Goal: Task Accomplishment & Management: Use online tool/utility

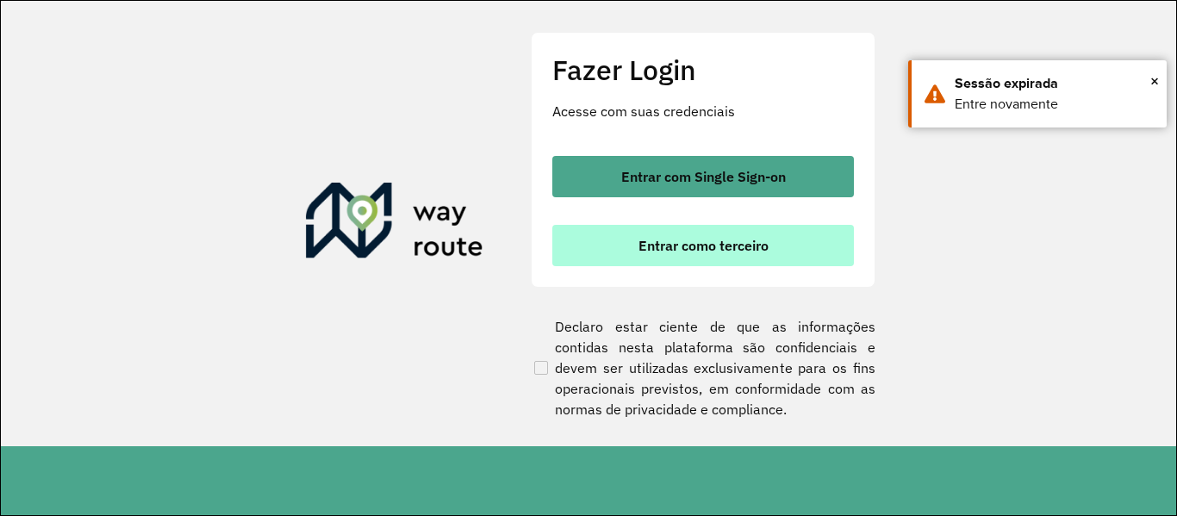
click at [670, 256] on button "Entrar como terceiro" at bounding box center [703, 245] width 302 height 41
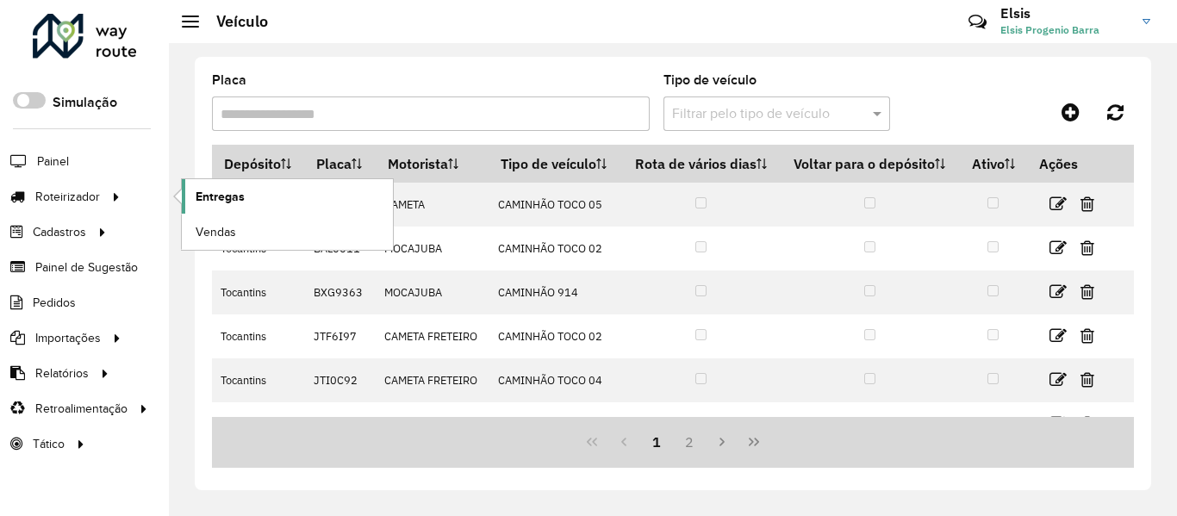
click at [214, 200] on span "Entregas" at bounding box center [220, 197] width 49 height 18
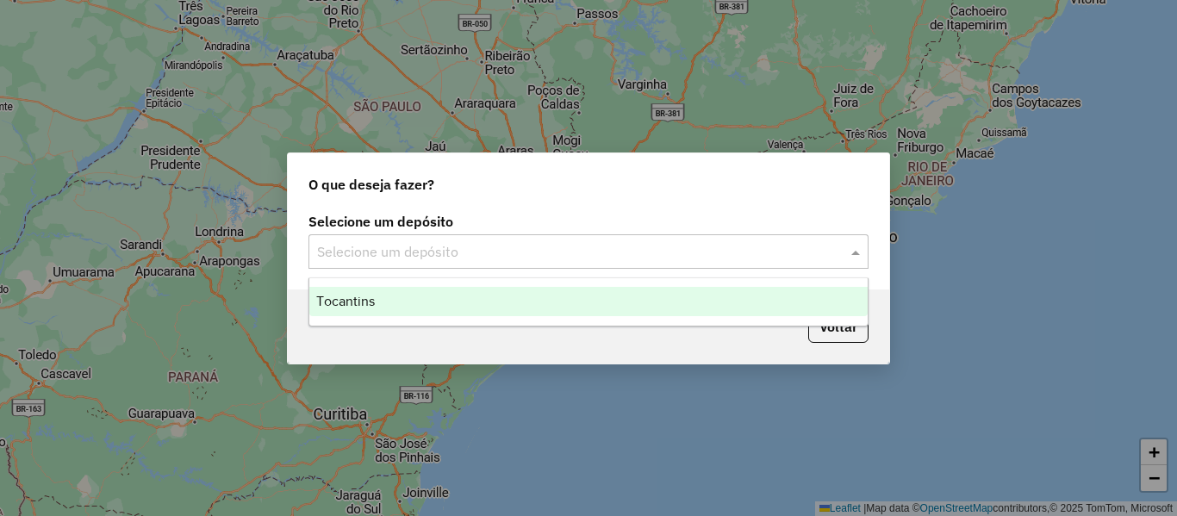
click at [563, 242] on input "text" at bounding box center [571, 252] width 508 height 21
click at [458, 292] on div "Tocantins" at bounding box center [588, 301] width 558 height 29
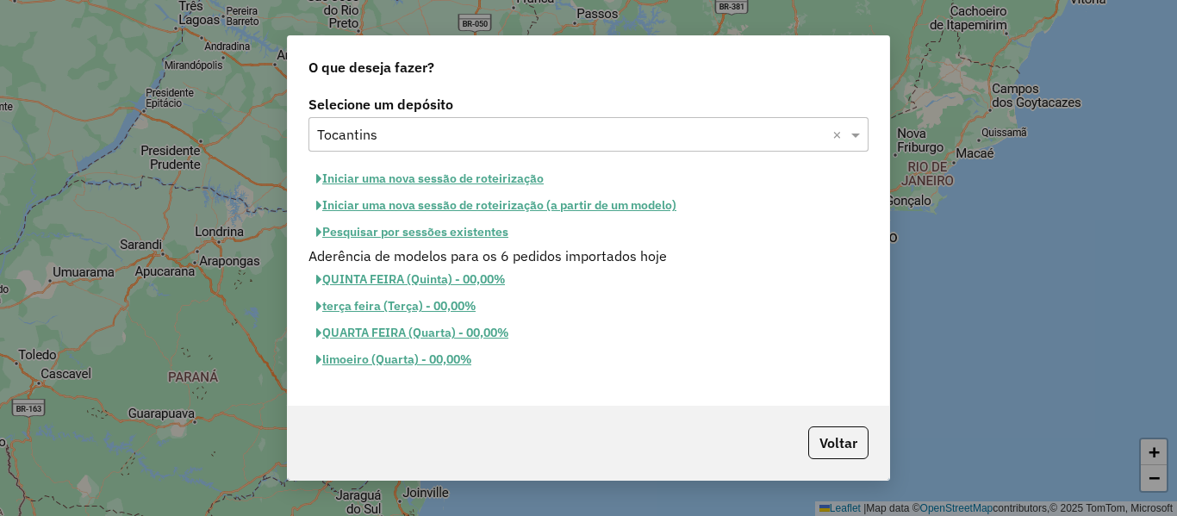
click at [468, 227] on button "Pesquisar por sessões existentes" at bounding box center [412, 232] width 208 height 27
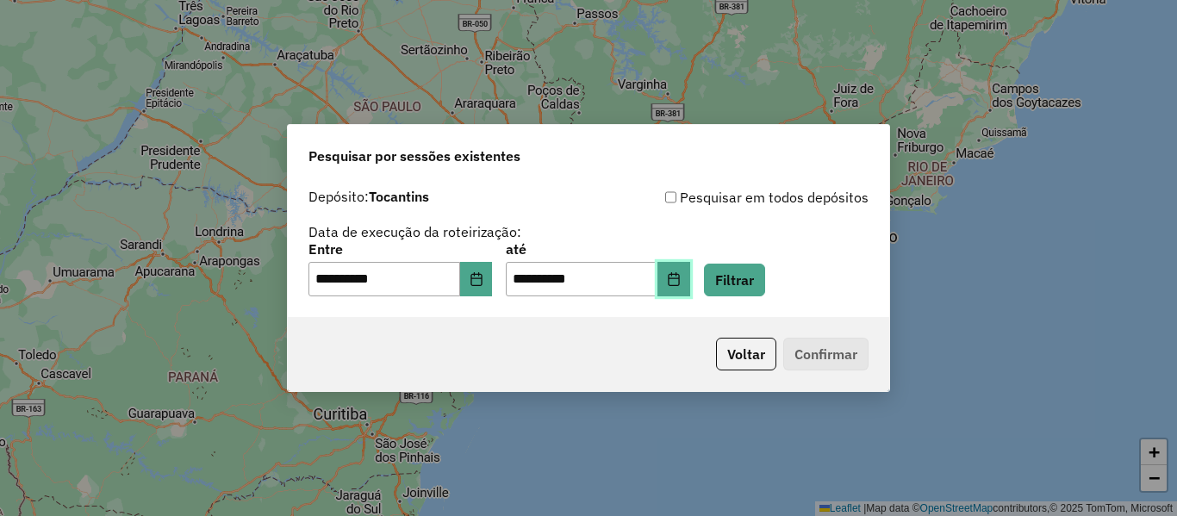
click at [681, 281] on icon "Choose Date" at bounding box center [674, 279] width 14 height 14
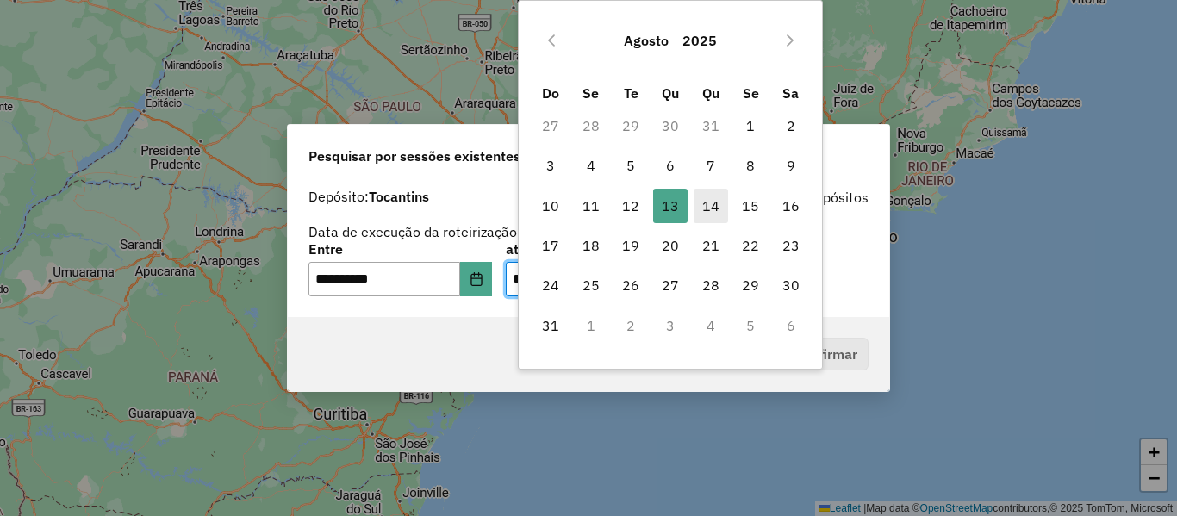
click at [714, 209] on span "14" at bounding box center [711, 206] width 34 height 34
type input "**********"
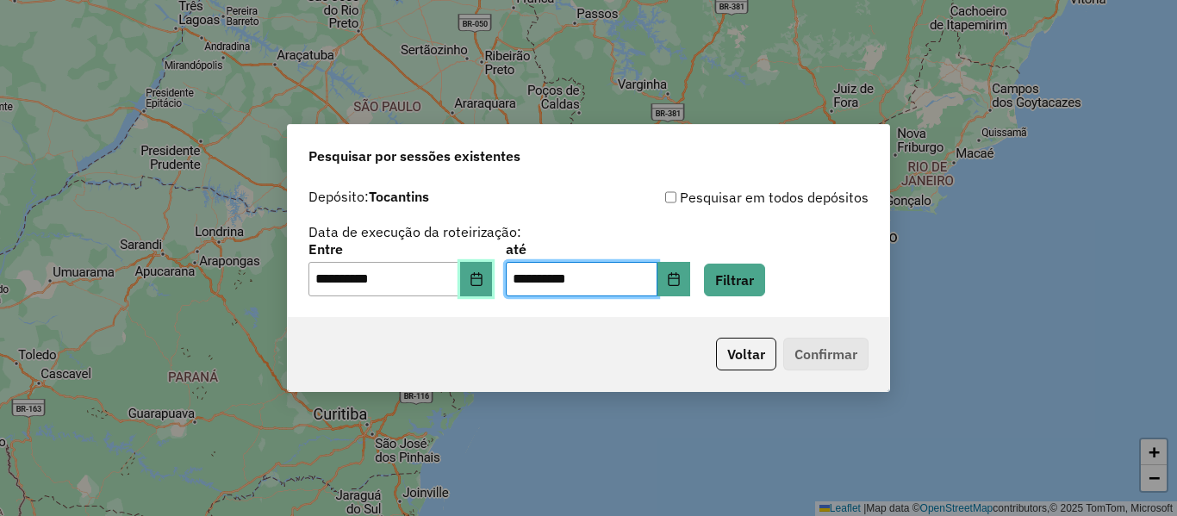
click at [476, 274] on button "Choose Date" at bounding box center [476, 279] width 33 height 34
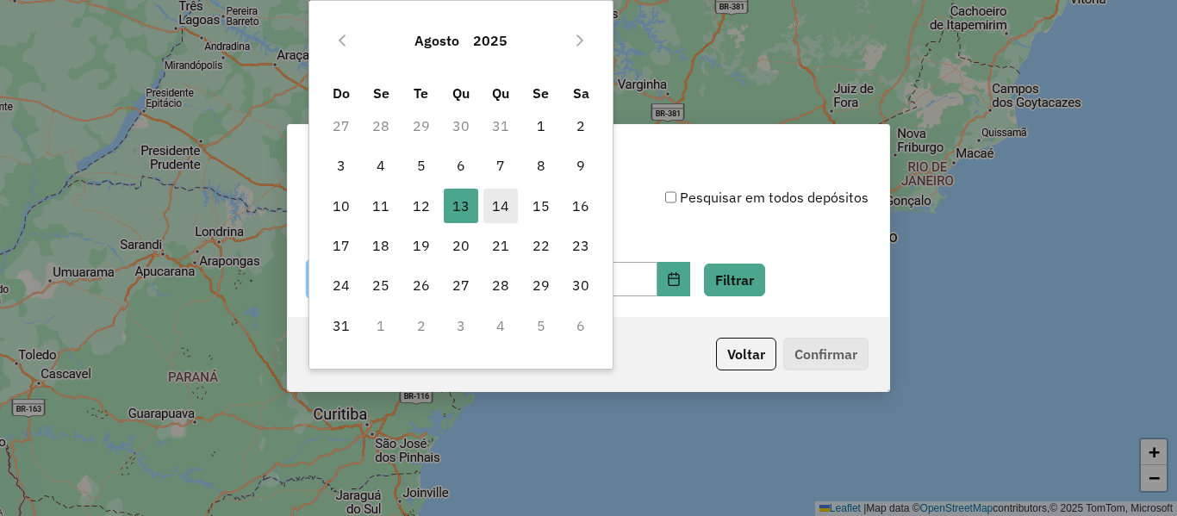
click at [511, 203] on span "14" at bounding box center [500, 206] width 34 height 34
type input "**********"
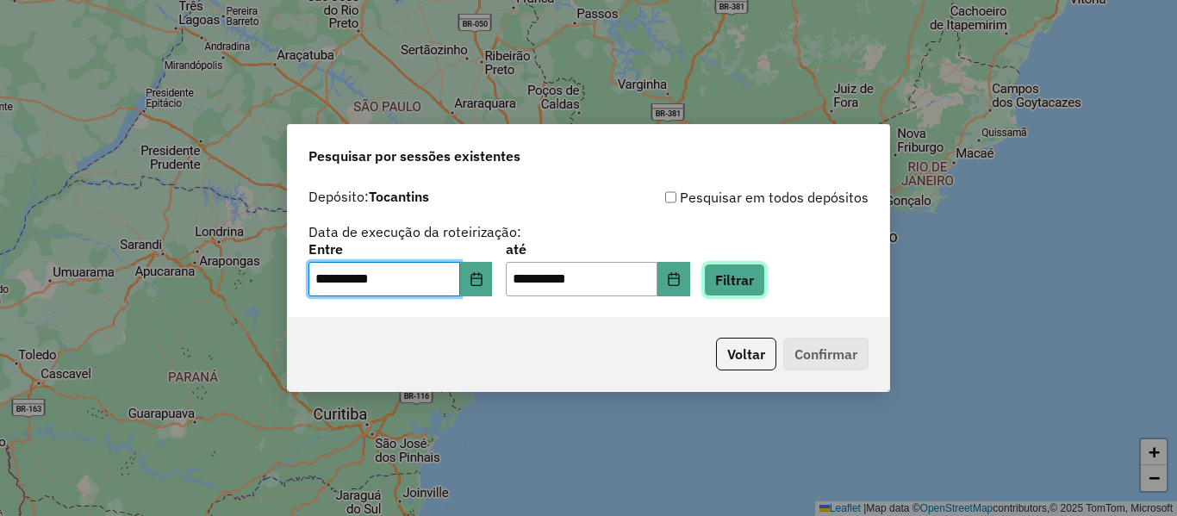
click at [749, 288] on button "Filtrar" at bounding box center [734, 280] width 61 height 33
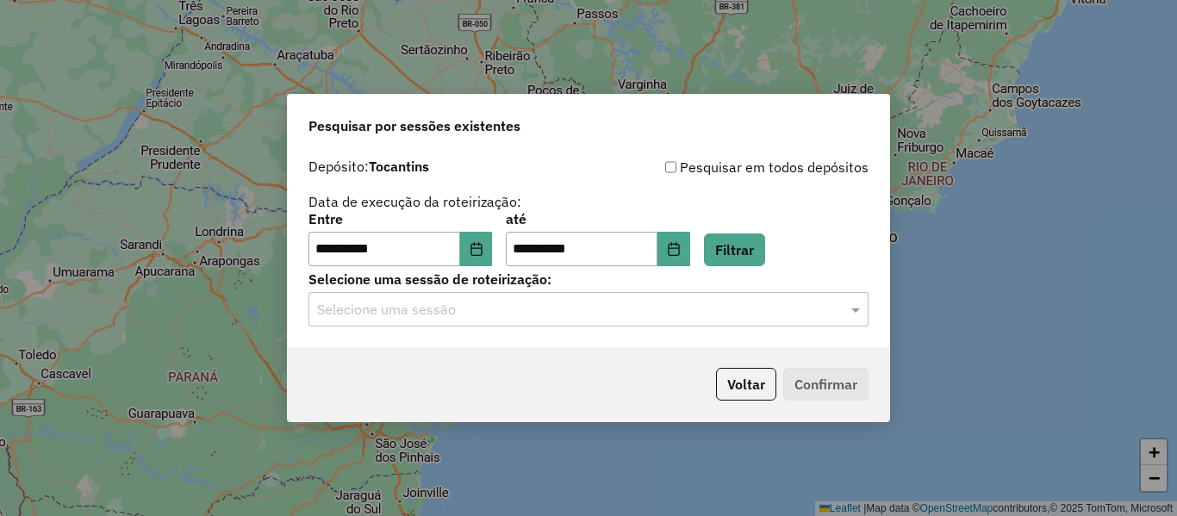
drag, startPoint x: 595, startPoint y: 324, endPoint x: 560, endPoint y: 327, distance: 35.5
click at [595, 324] on div "Selecione uma sessão" at bounding box center [588, 309] width 560 height 34
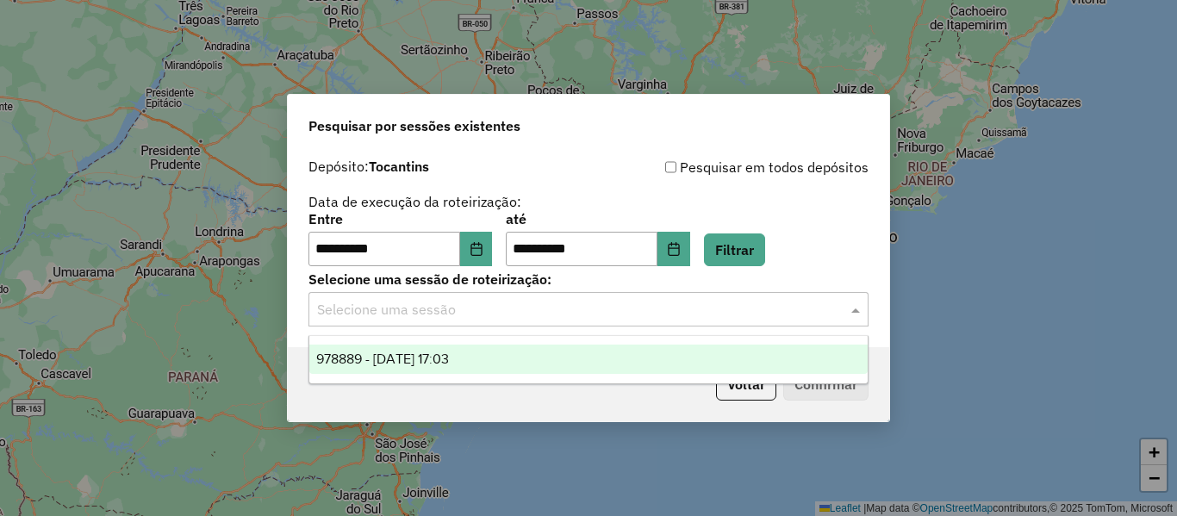
click at [445, 360] on span "978889 - 14/08/2025 17:03" at bounding box center [382, 359] width 133 height 15
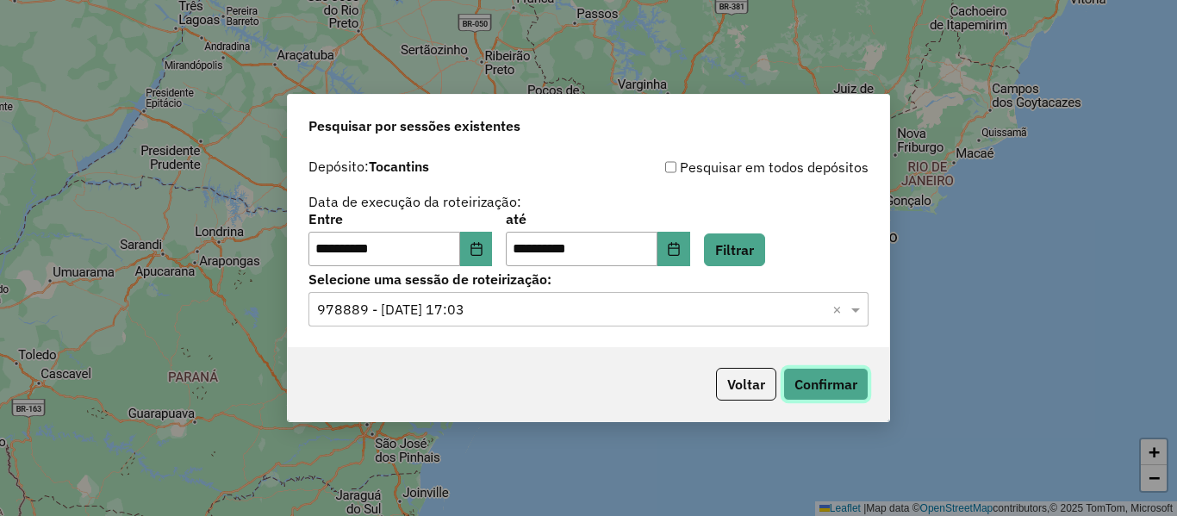
click at [813, 385] on button "Confirmar" at bounding box center [825, 384] width 85 height 33
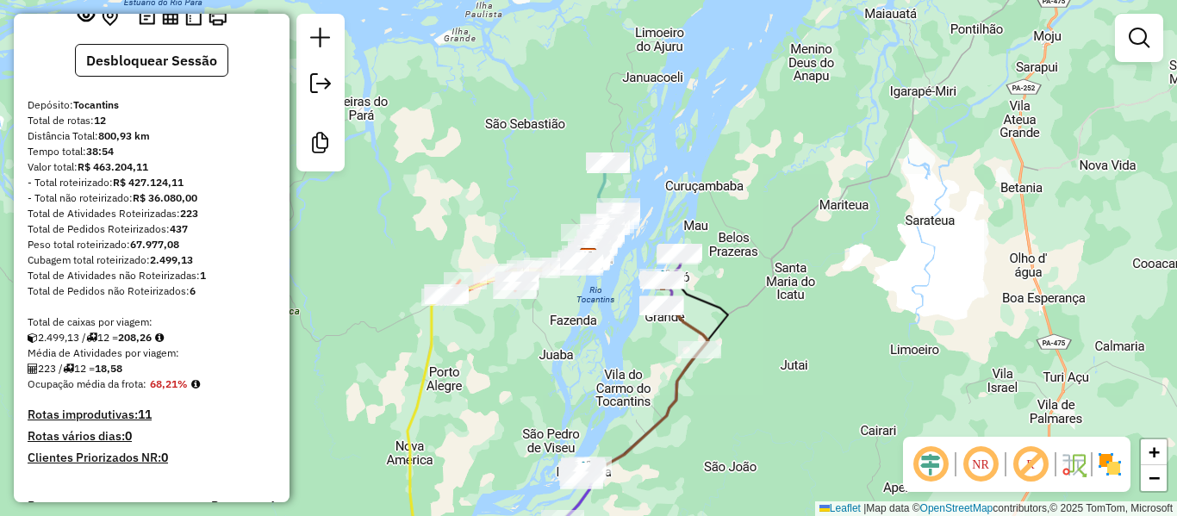
scroll to position [517, 0]
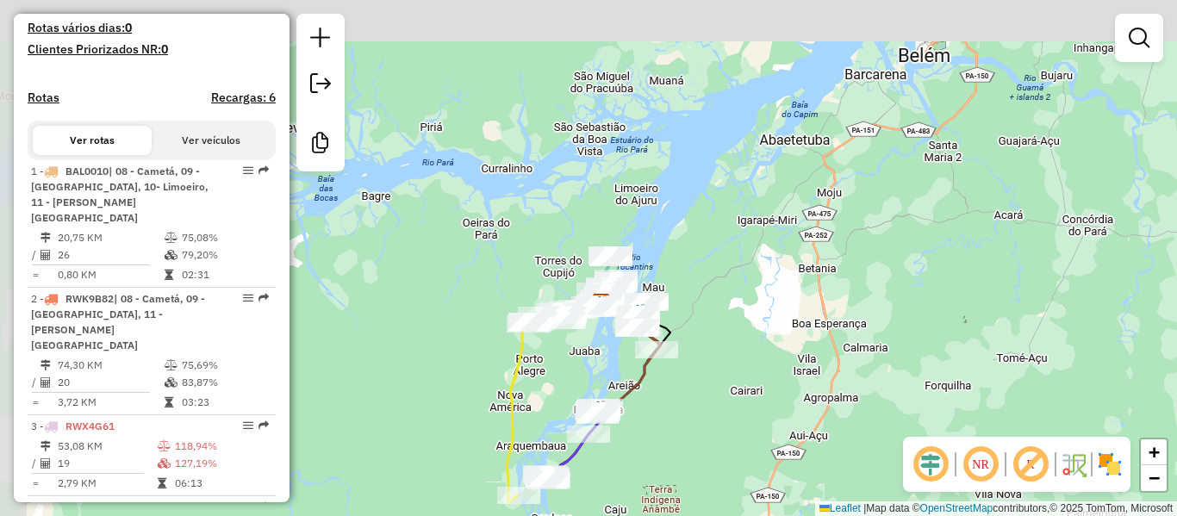
drag, startPoint x: 437, startPoint y: 294, endPoint x: 588, endPoint y: 80, distance: 262.0
click at [585, 86] on div "Janela de atendimento Grade de atendimento Capacidade Transportadoras Veículos …" at bounding box center [588, 258] width 1177 height 516
click at [588, 80] on div "Janela de atendimento Grade de atendimento Capacidade Transportadoras Veículos …" at bounding box center [588, 258] width 1177 height 516
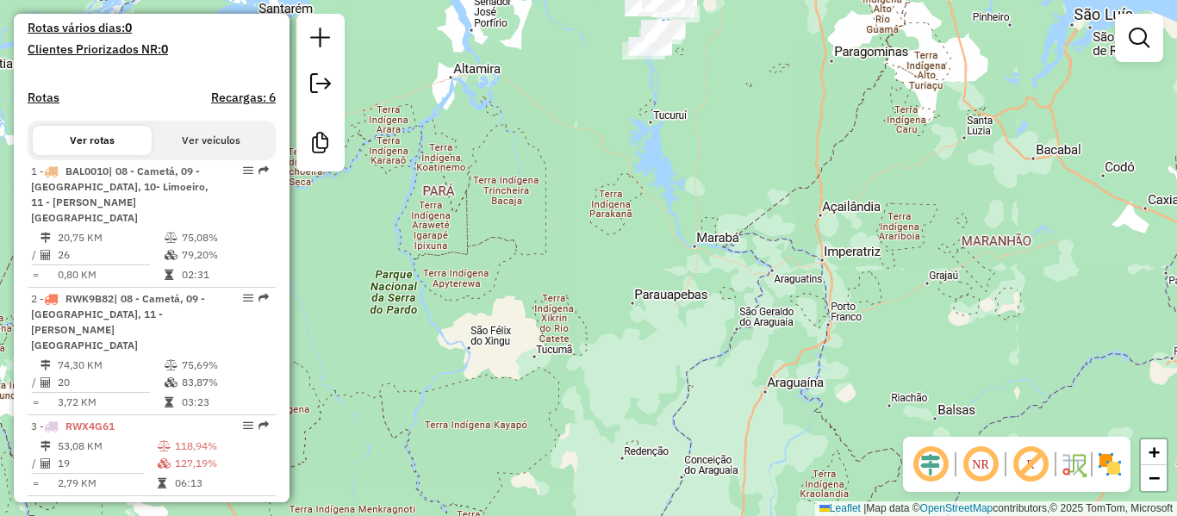
drag, startPoint x: 583, startPoint y: 165, endPoint x: 668, endPoint y: 258, distance: 126.3
click at [675, 292] on div "Janela de atendimento Grade de atendimento Capacidade Transportadoras Veículos …" at bounding box center [588, 258] width 1177 height 516
click at [672, 276] on div "Janela de atendimento Grade de atendimento Capacidade Transportadoras Veículos …" at bounding box center [588, 258] width 1177 height 516
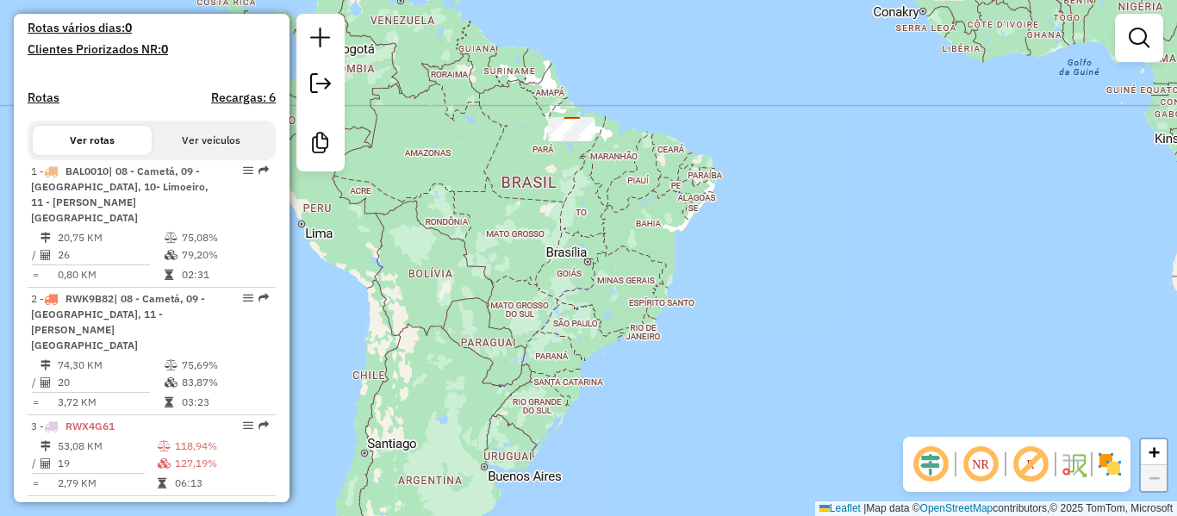
drag, startPoint x: 641, startPoint y: 171, endPoint x: 660, endPoint y: 322, distance: 152.8
click at [652, 296] on div "Janela de atendimento Grade de atendimento Capacidade Transportadoras Veículos …" at bounding box center [588, 258] width 1177 height 516
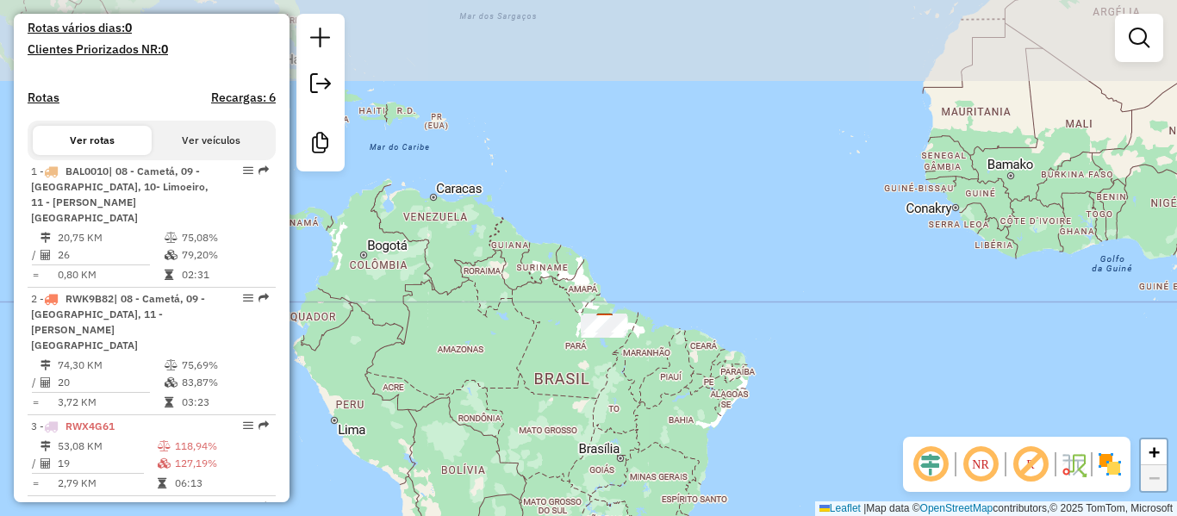
drag, startPoint x: 660, startPoint y: 322, endPoint x: 681, endPoint y: 402, distance: 81.9
click at [681, 402] on div "Janela de atendimento Grade de atendimento Capacidade Transportadoras Veículos …" at bounding box center [588, 258] width 1177 height 516
